Goal: Information Seeking & Learning: Learn about a topic

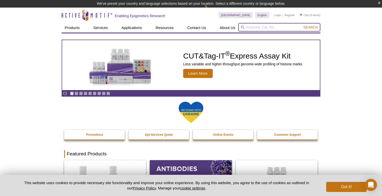
click at [267, 27] on input "search" at bounding box center [279, 27] width 82 height 9
paste input "31570)"
type input "31570)"
click at [302, 25] on button "Search" at bounding box center [311, 27] width 18 height 5
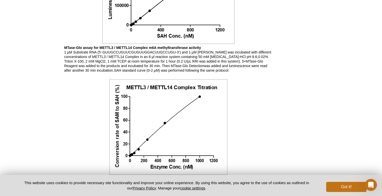
scroll to position [568, 0]
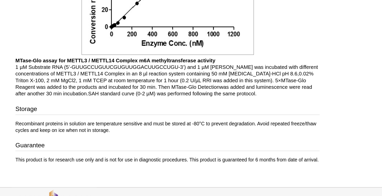
click at [96, 79] on p "MTase-Glo assay for METTL3 / METTL14 Complex m6A methyltransferase activity 1 µ…" at bounding box center [168, 76] width 208 height 27
copy p "TCEP"
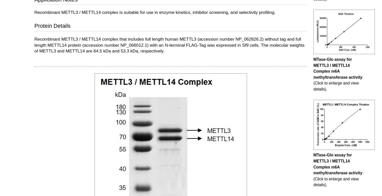
scroll to position [184, 0]
